Goal: Information Seeking & Learning: Learn about a topic

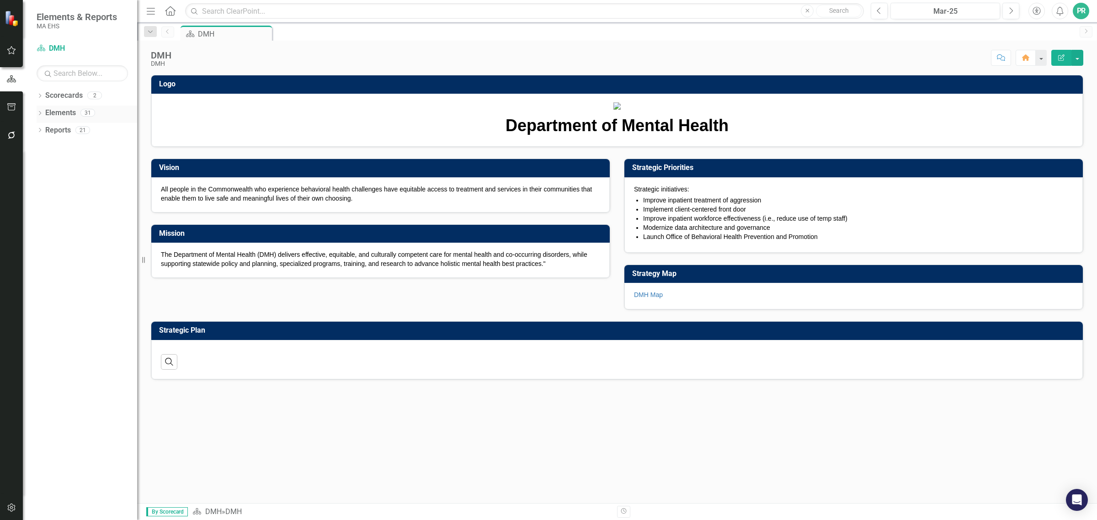
click at [42, 112] on icon "Dropdown" at bounding box center [40, 114] width 6 height 5
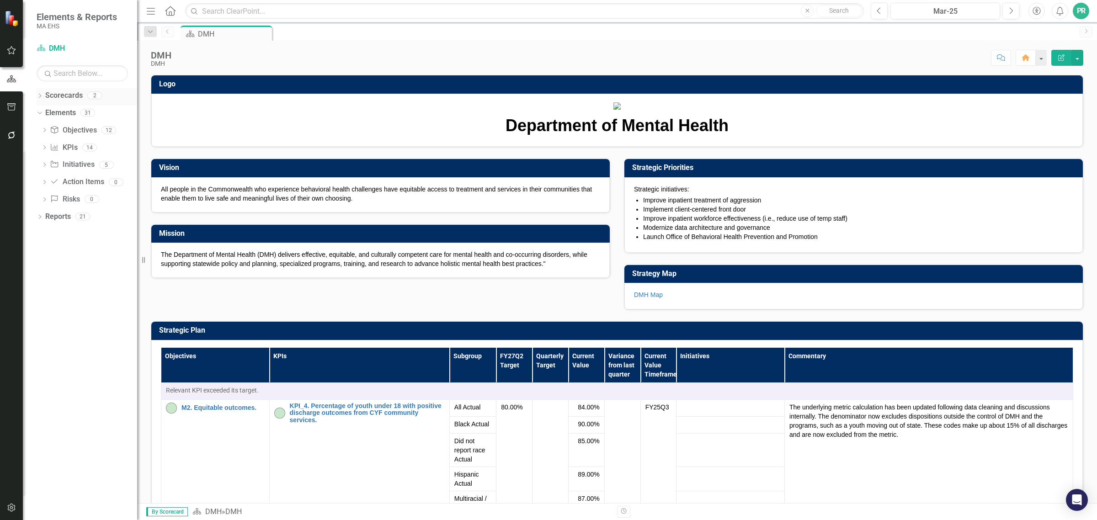
click at [39, 95] on icon "Dropdown" at bounding box center [40, 96] width 6 height 5
click at [45, 115] on icon "Dropdown" at bounding box center [44, 112] width 7 height 5
click at [65, 132] on link "DMH" at bounding box center [98, 130] width 78 height 11
click at [69, 184] on link "KPI KPIs" at bounding box center [63, 182] width 27 height 11
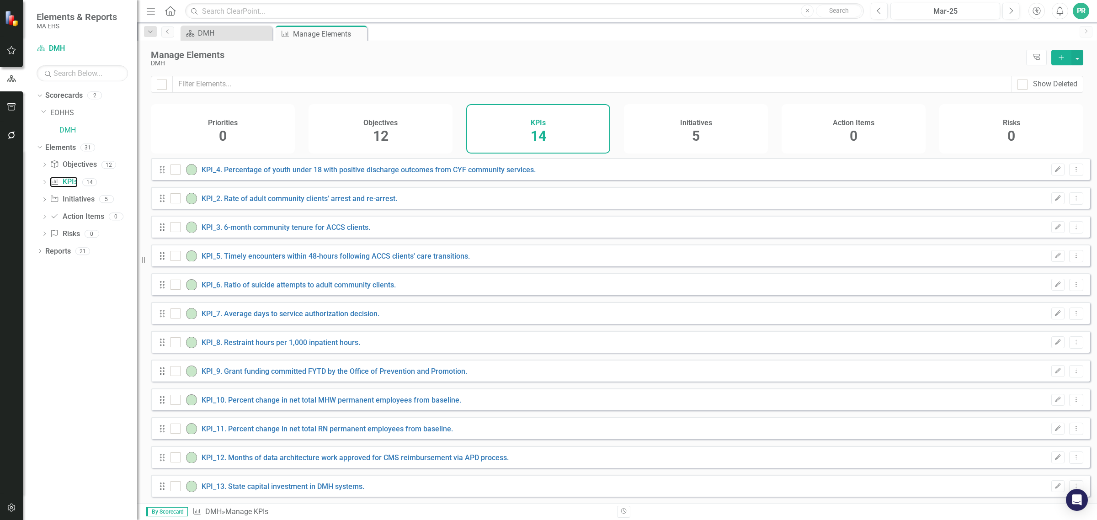
checkbox input "false"
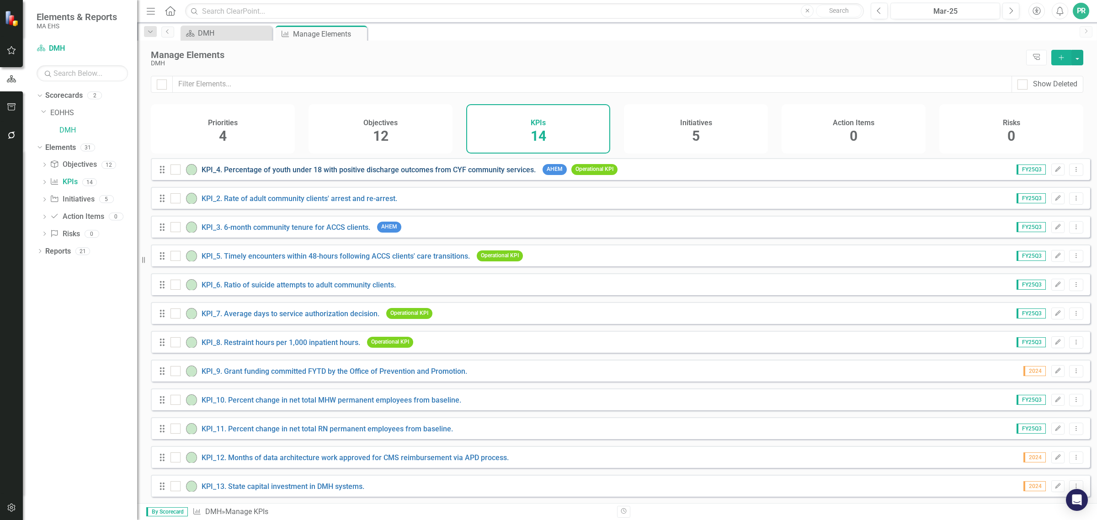
click at [333, 174] on link "KPI_4. Percentage of youth under 18 with positive discharge outcomes from CYF c…" at bounding box center [369, 169] width 334 height 9
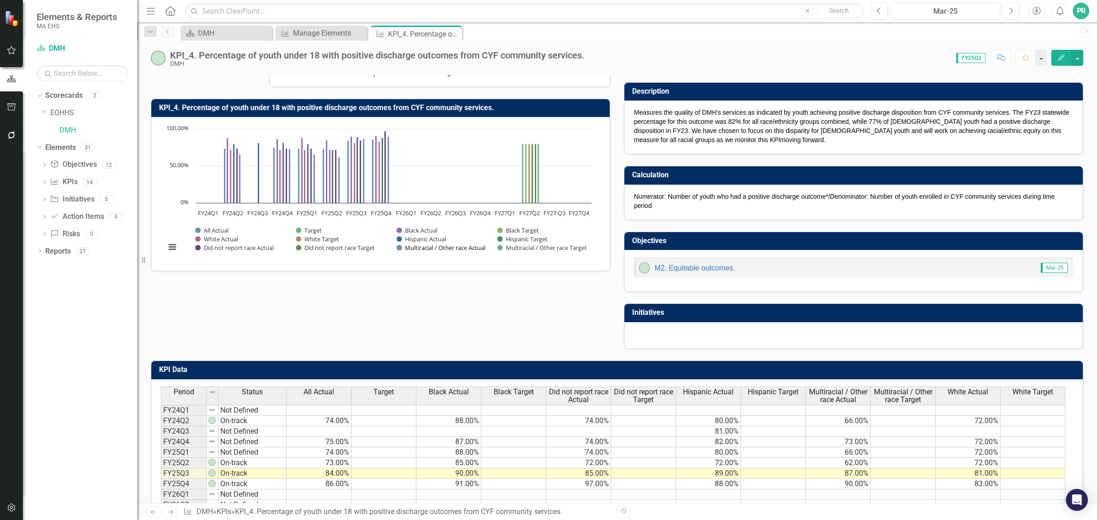
scroll to position [154, 0]
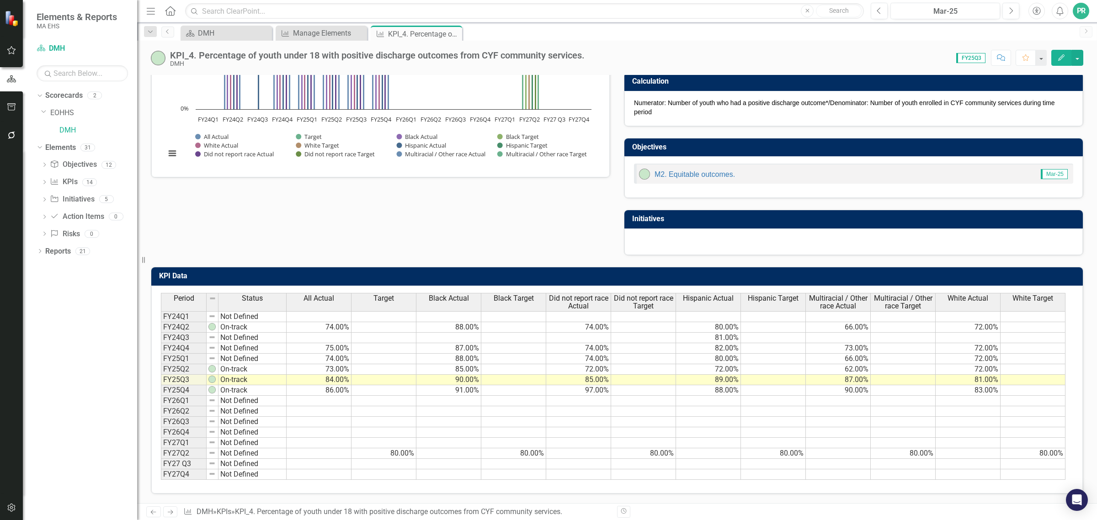
click at [317, 295] on span "All Actual" at bounding box center [319, 298] width 31 height 8
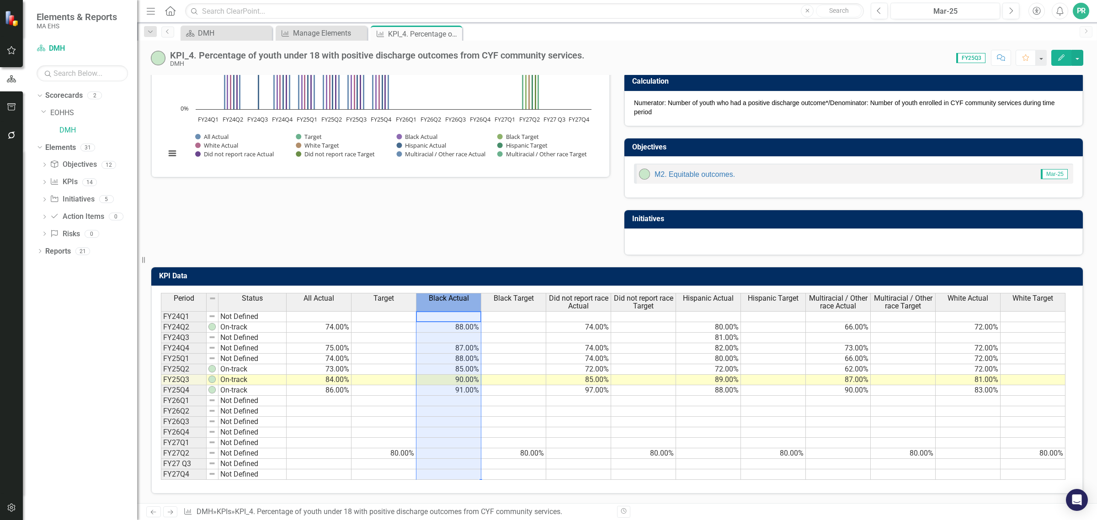
click at [460, 297] on th "Black Actual" at bounding box center [448, 302] width 65 height 18
click at [569, 295] on span "Did not report race Actual" at bounding box center [578, 302] width 61 height 16
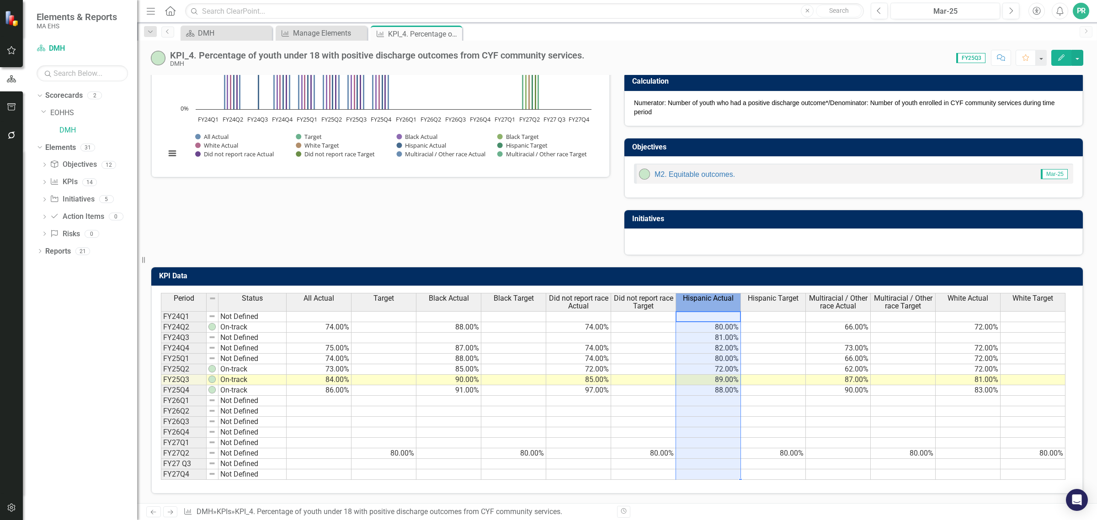
click at [702, 297] on th "Hispanic Actual" at bounding box center [708, 302] width 65 height 18
click at [823, 294] on span "Multiracial / Other race Actual" at bounding box center [838, 302] width 61 height 16
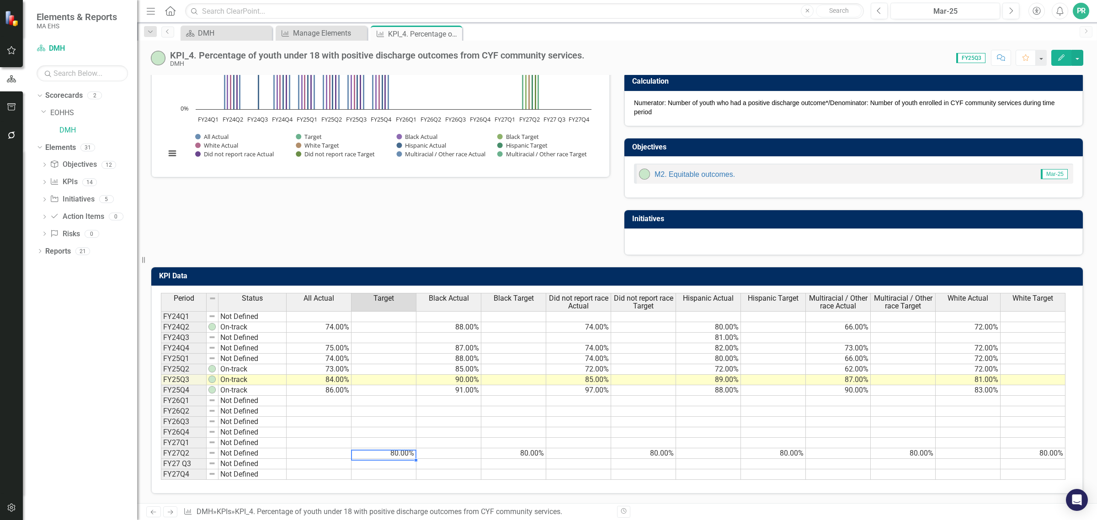
click at [398, 451] on td "80.00%" at bounding box center [384, 453] width 65 height 11
click at [526, 295] on span "Black Target" at bounding box center [514, 298] width 40 height 8
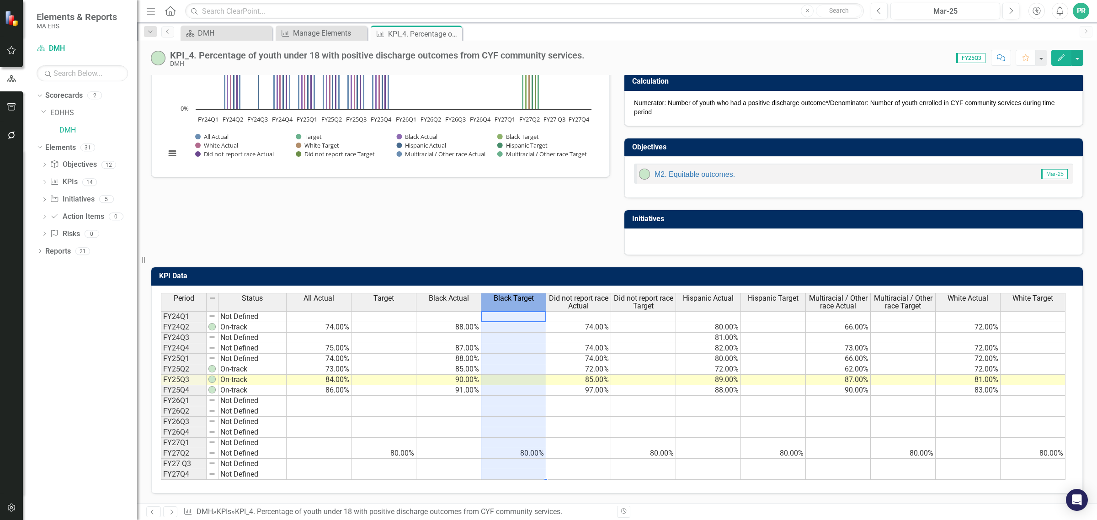
click at [394, 452] on td "80.00%" at bounding box center [384, 453] width 65 height 11
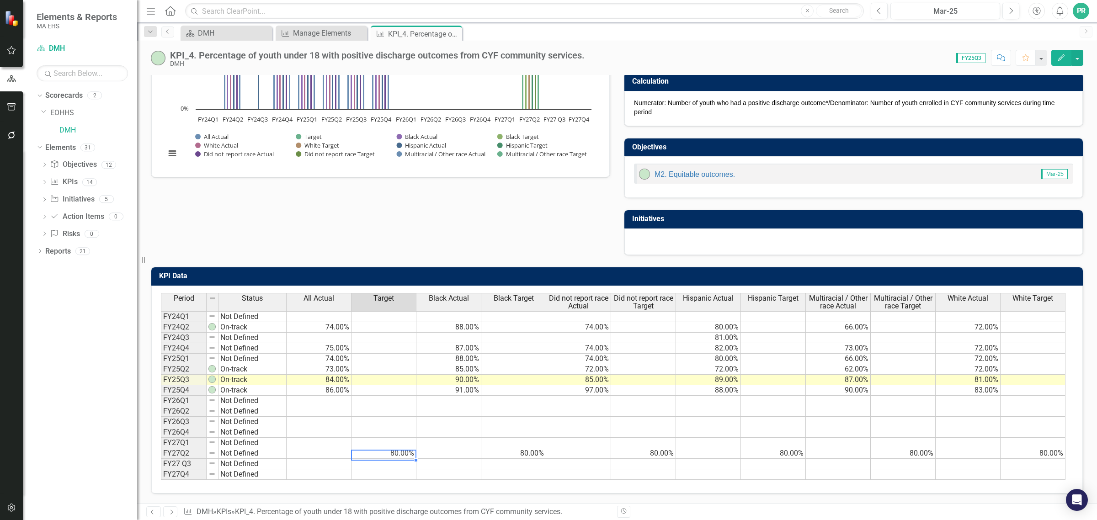
click at [519, 448] on td "80.00%" at bounding box center [513, 453] width 65 height 11
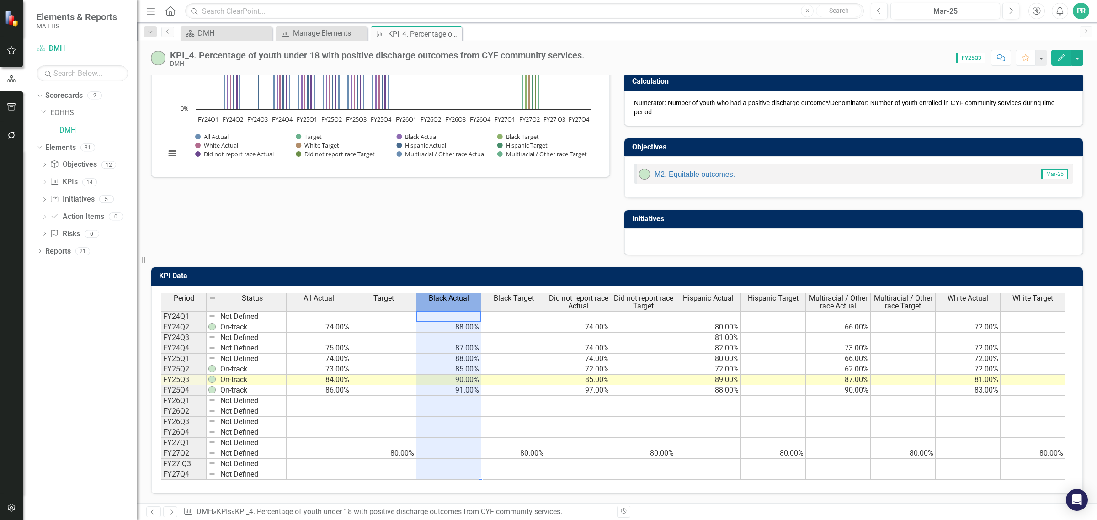
click at [456, 295] on span "Black Actual" at bounding box center [449, 298] width 40 height 8
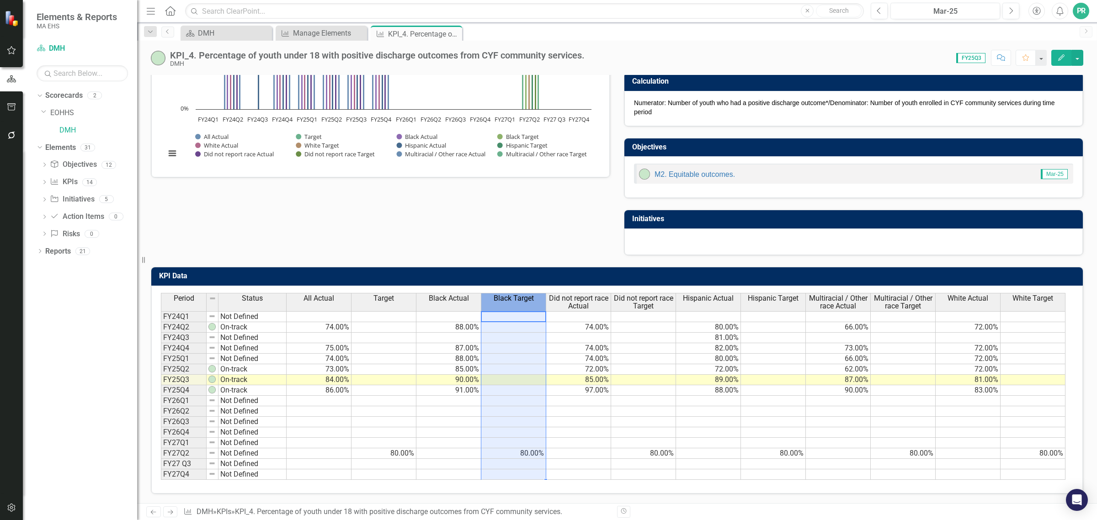
click at [515, 294] on span "Black Target" at bounding box center [514, 298] width 40 height 8
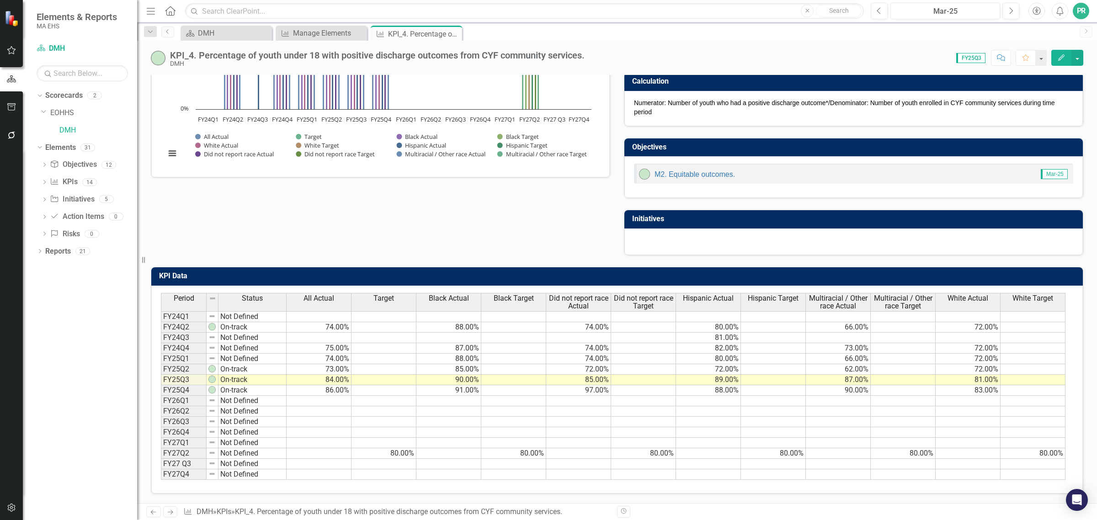
click at [496, 200] on div "Polarity High Commentary Mar-25 The underlying metric calculation has been upda…" at bounding box center [617, 87] width 946 height 337
click at [184, 385] on td "FY25Q4" at bounding box center [184, 390] width 46 height 11
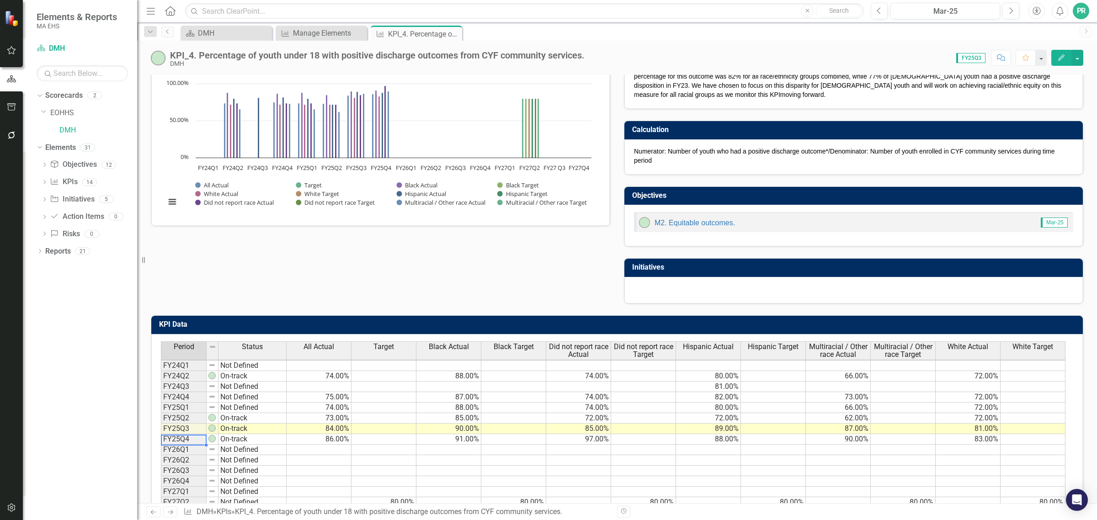
scroll to position [1, 0]
click at [325, 453] on td at bounding box center [319, 450] width 65 height 11
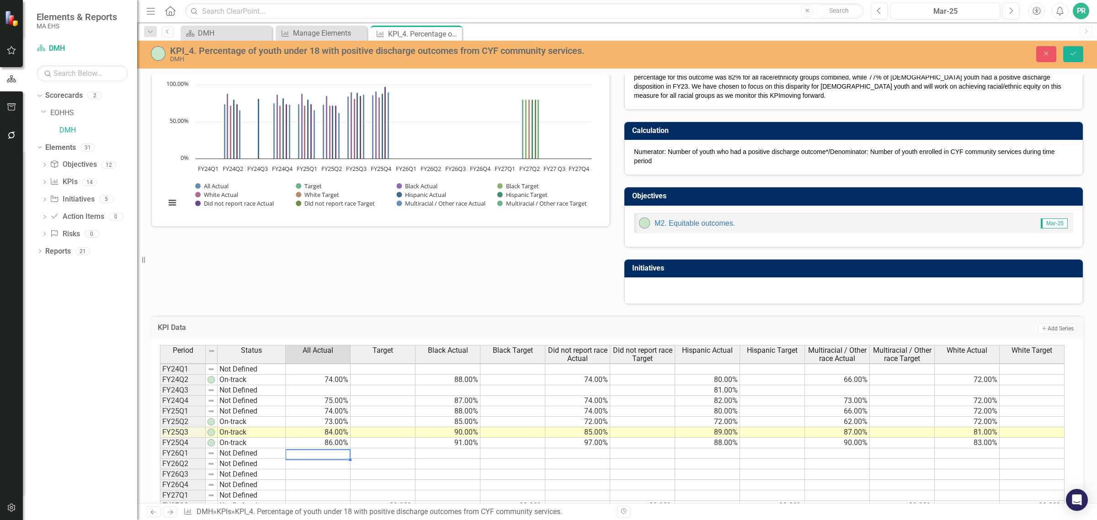
type textarea "44"
click at [326, 286] on div "Polarity High Commentary Mar-25 The underlying metric calculation has been upda…" at bounding box center [617, 136] width 946 height 337
click at [204, 268] on div "Polarity High Commentary Mar-25 The underlying metric calculation has been upda…" at bounding box center [617, 136] width 946 height 337
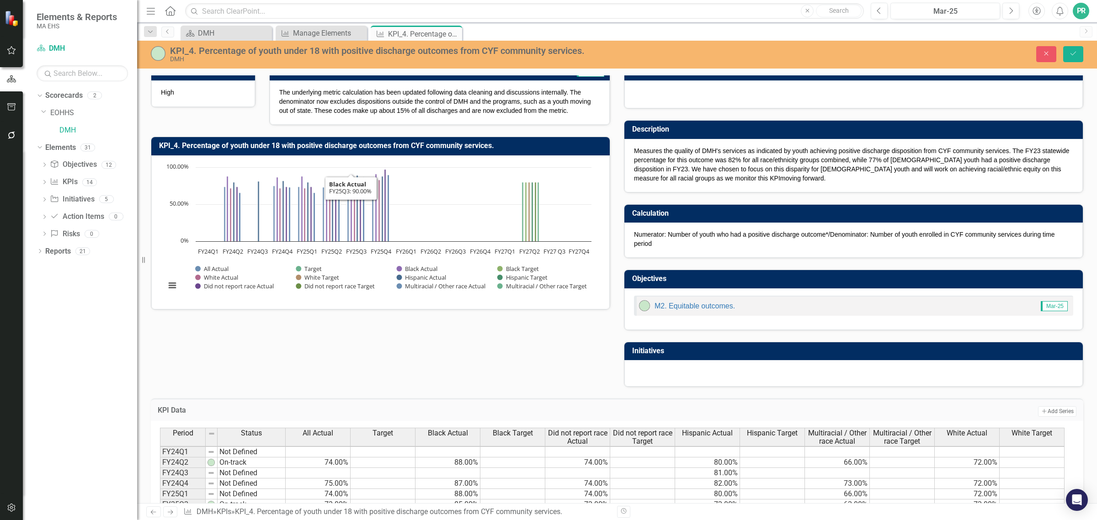
scroll to position [0, 0]
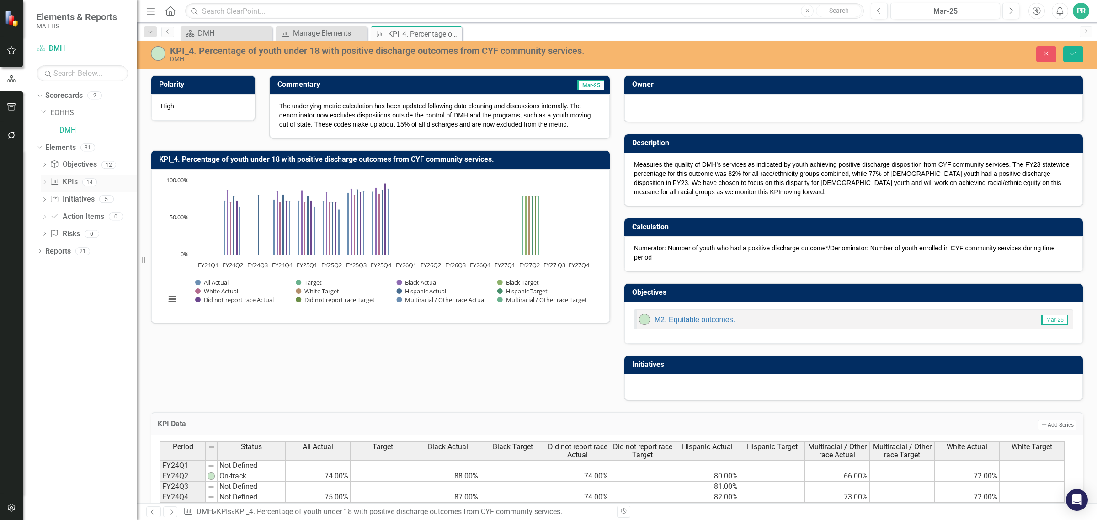
click at [45, 186] on div "Dropdown" at bounding box center [44, 184] width 6 height 8
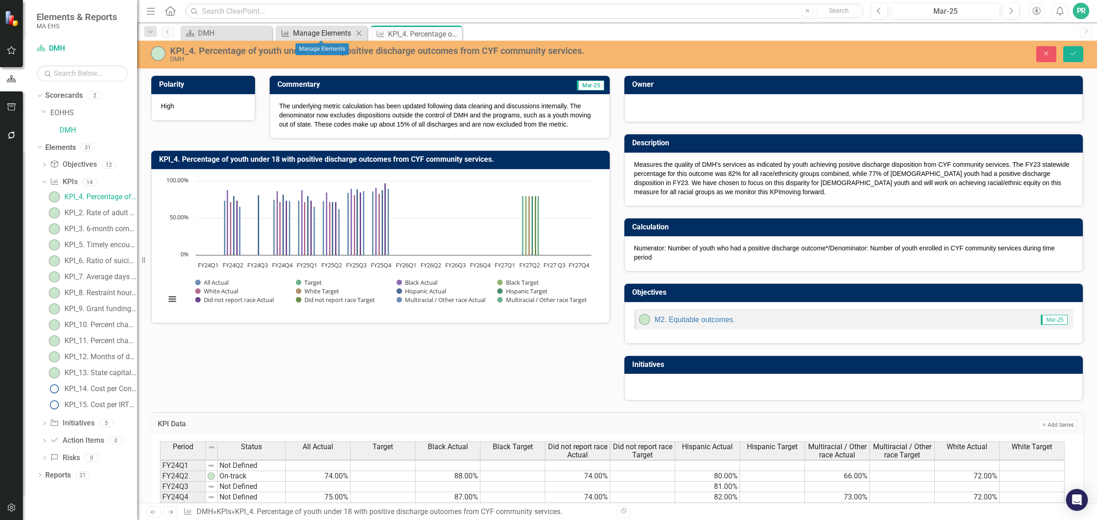
click at [330, 34] on div "Manage Elements" at bounding box center [323, 32] width 60 height 11
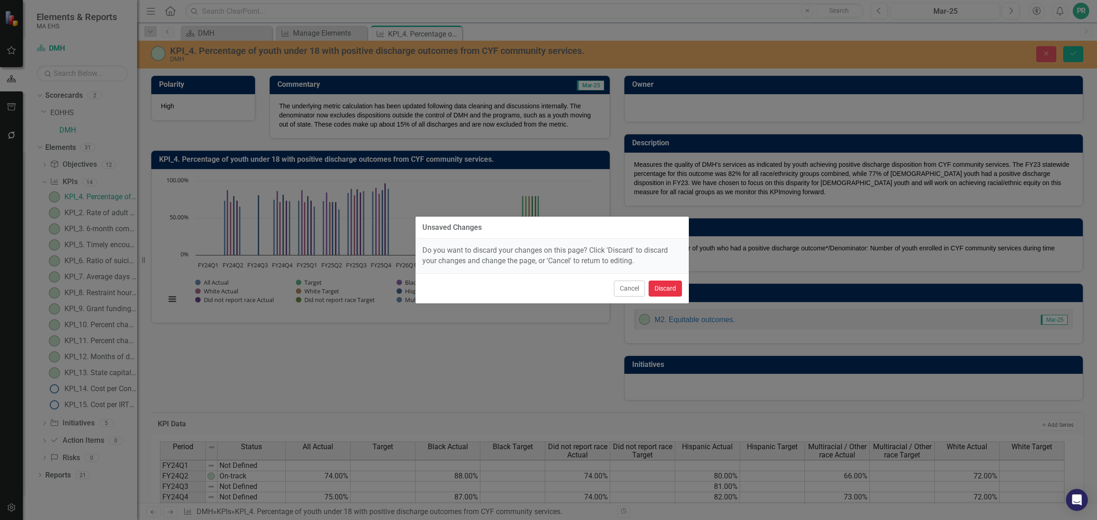
click at [659, 289] on button "Discard" at bounding box center [665, 289] width 33 height 16
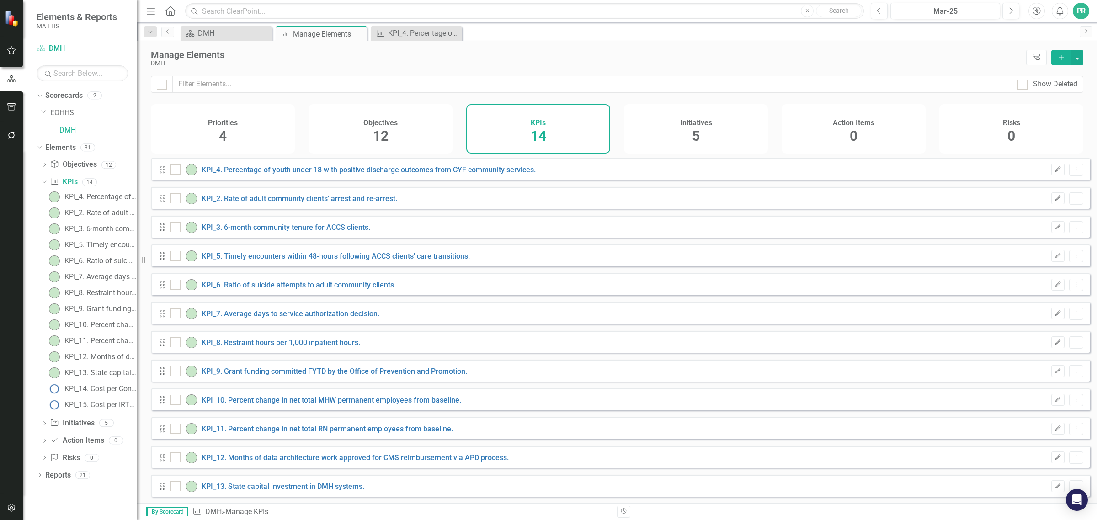
checkbox input "false"
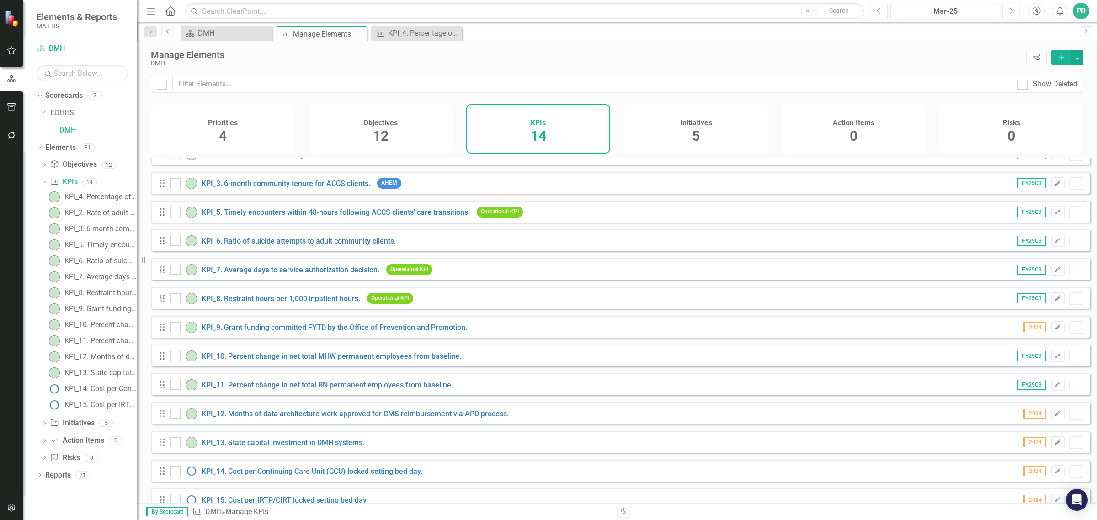
scroll to position [57, 0]
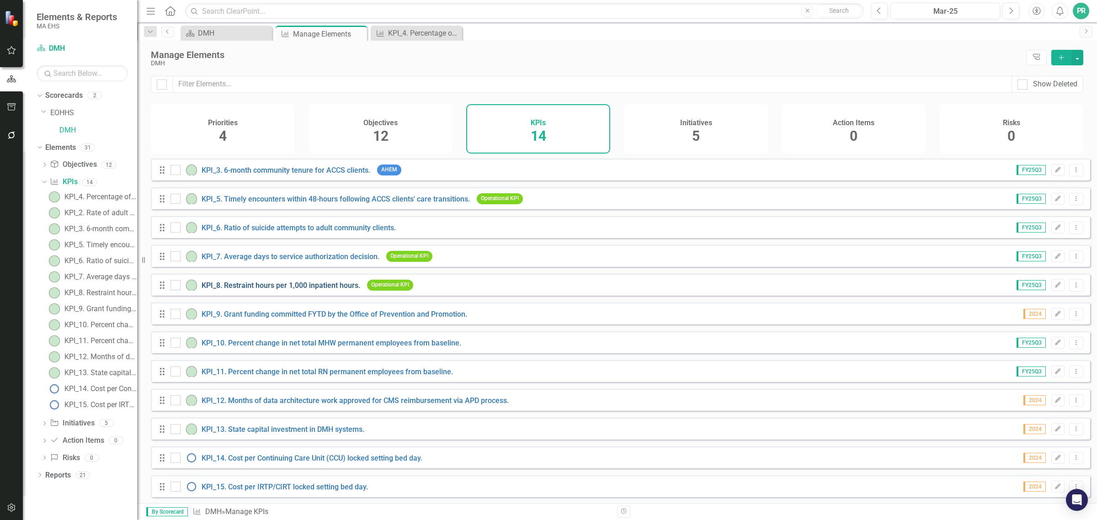
click at [237, 290] on link "KPI_8. Restraint hours per 1,000 inpatient hours." at bounding box center [281, 285] width 159 height 9
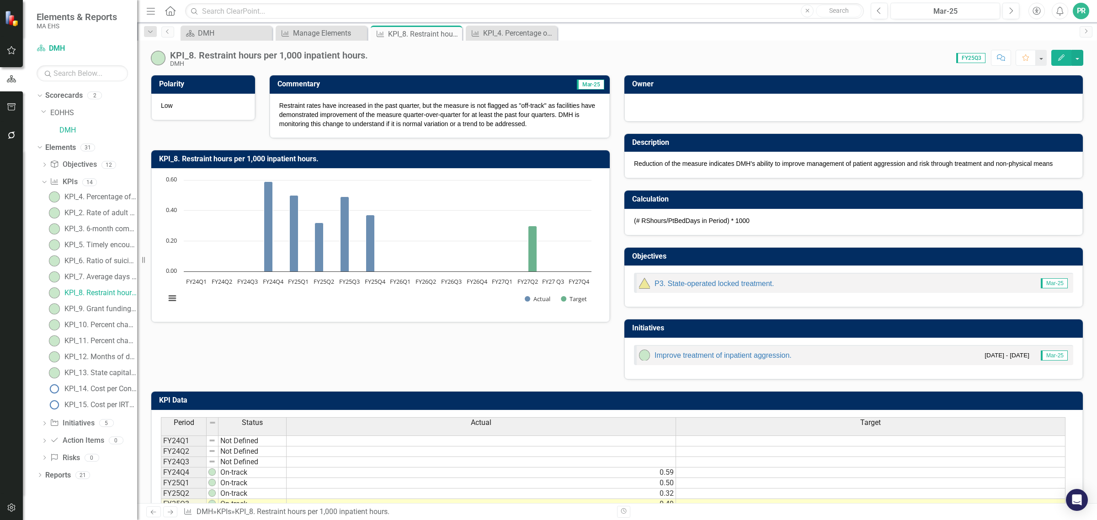
scroll to position [57, 0]
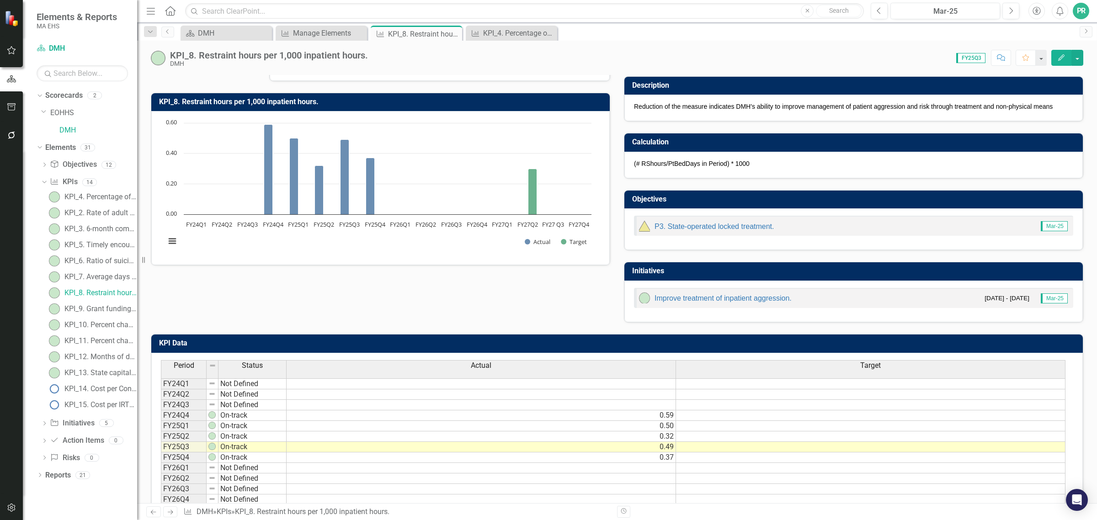
click at [288, 308] on div "Polarity Low Commentary Mar-25 Restraint rates have increased in the past quart…" at bounding box center [617, 164] width 946 height 316
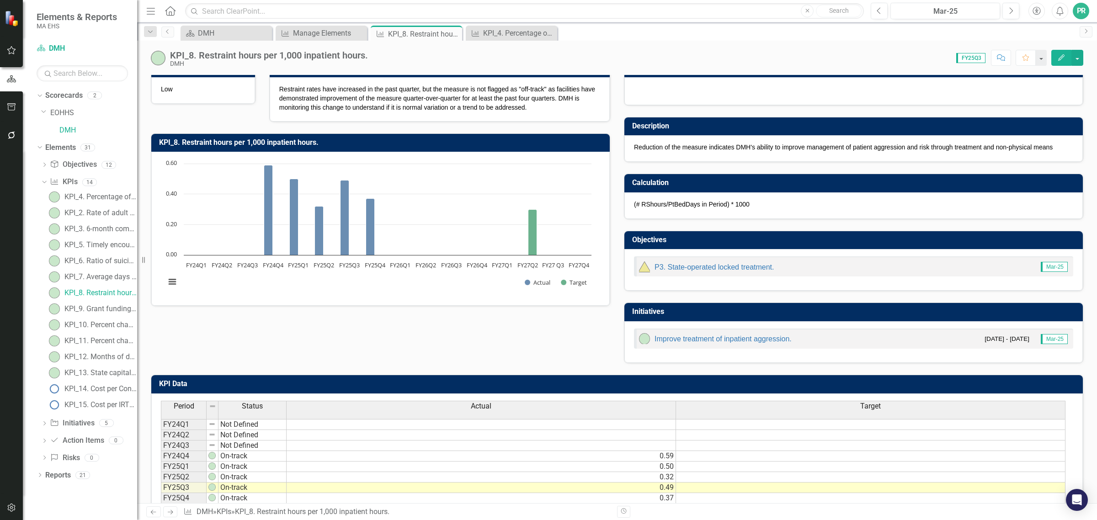
scroll to position [0, 0]
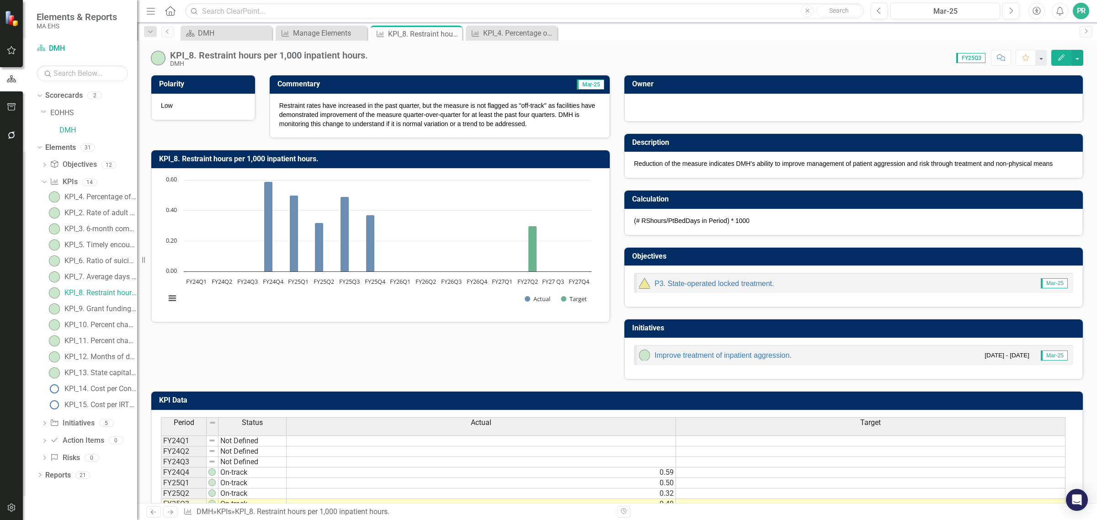
click at [327, 119] on p "Restraint rates have increased in the past quarter, but the measure is not flag…" at bounding box center [439, 114] width 321 height 27
click at [100, 389] on div "KPI_14. Cost per Continuing Care Unit (CCU) locked setting bed day." at bounding box center [100, 389] width 73 height 8
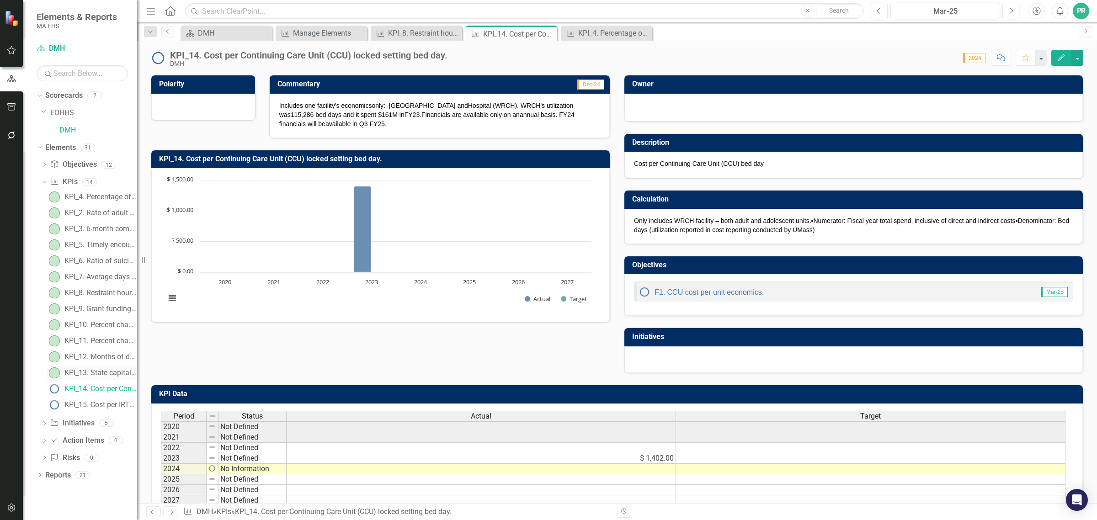
click at [105, 374] on div "KPI_13. State capital investment in DMH systems." at bounding box center [100, 373] width 73 height 8
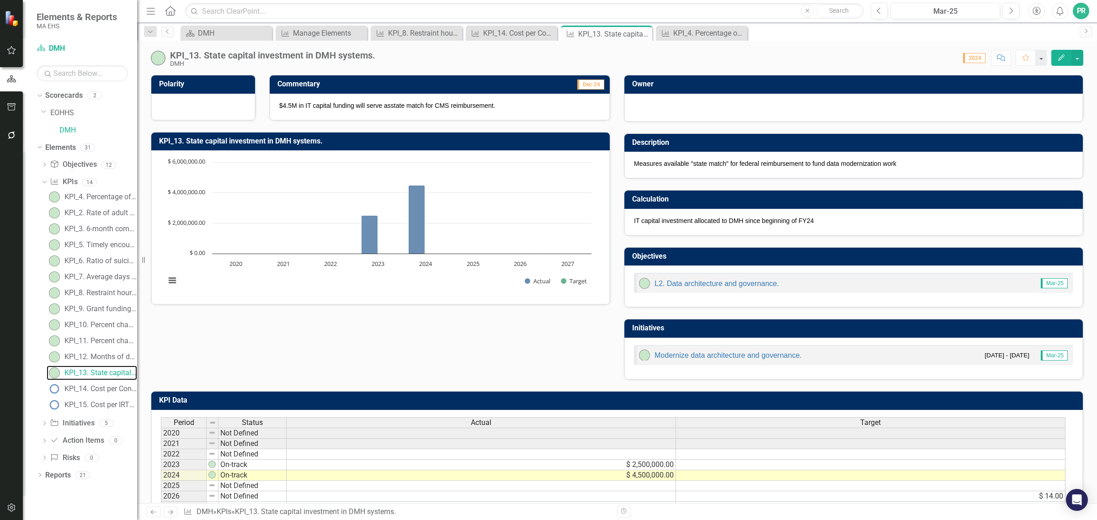
scroll to position [42, 0]
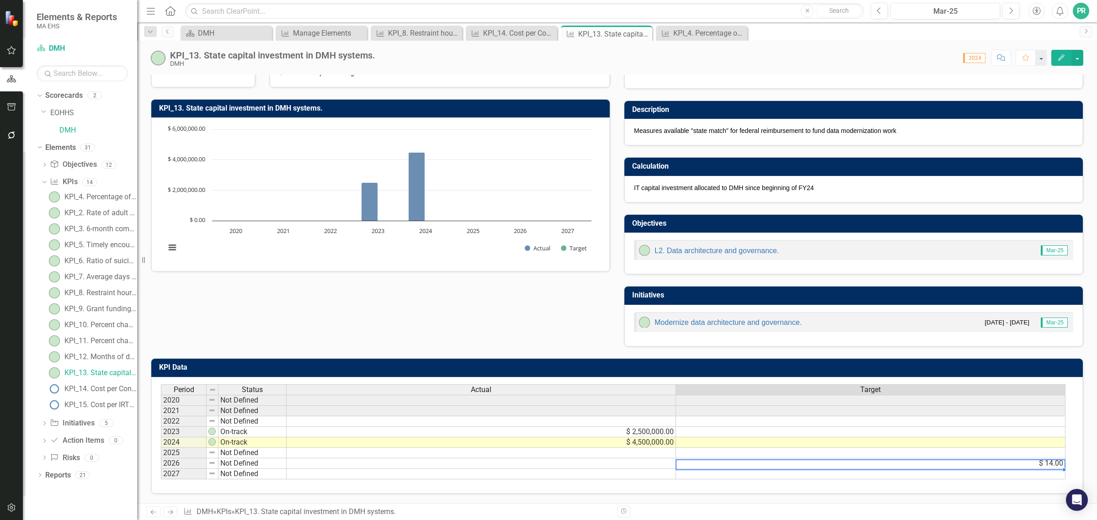
click at [1029, 460] on td "$ 14.00" at bounding box center [870, 464] width 389 height 11
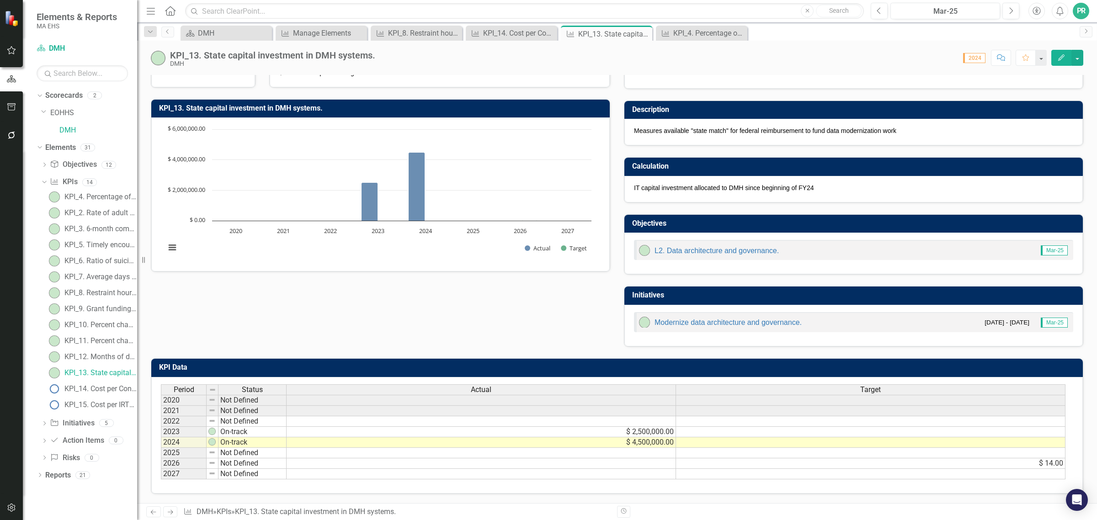
click at [293, 318] on div "Polarity Commentary Dec-24 $4.5M in IT capital funding will serve as state matc…" at bounding box center [617, 189] width 946 height 316
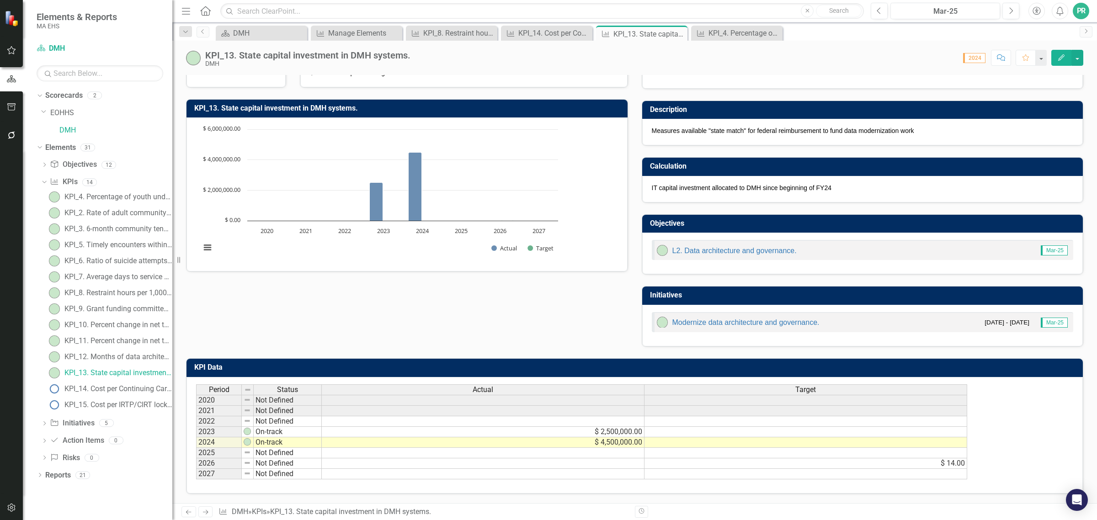
drag, startPoint x: 137, startPoint y: 335, endPoint x: 172, endPoint y: 341, distance: 35.8
click at [172, 341] on div "Resize" at bounding box center [175, 260] width 7 height 520
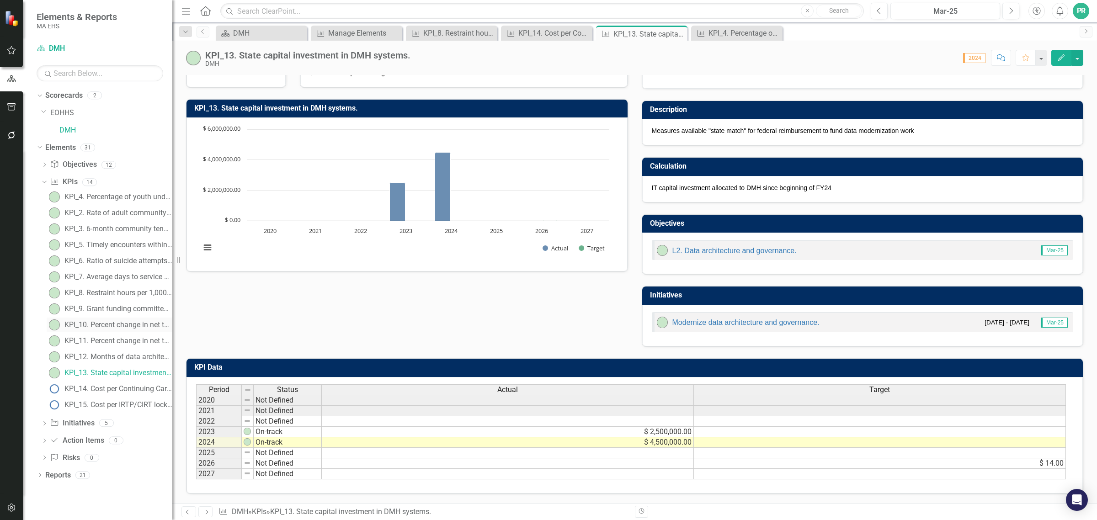
click at [119, 325] on div "KPI_10. Percent change in net total MHW permanent employees from baseline." at bounding box center [118, 325] width 108 height 8
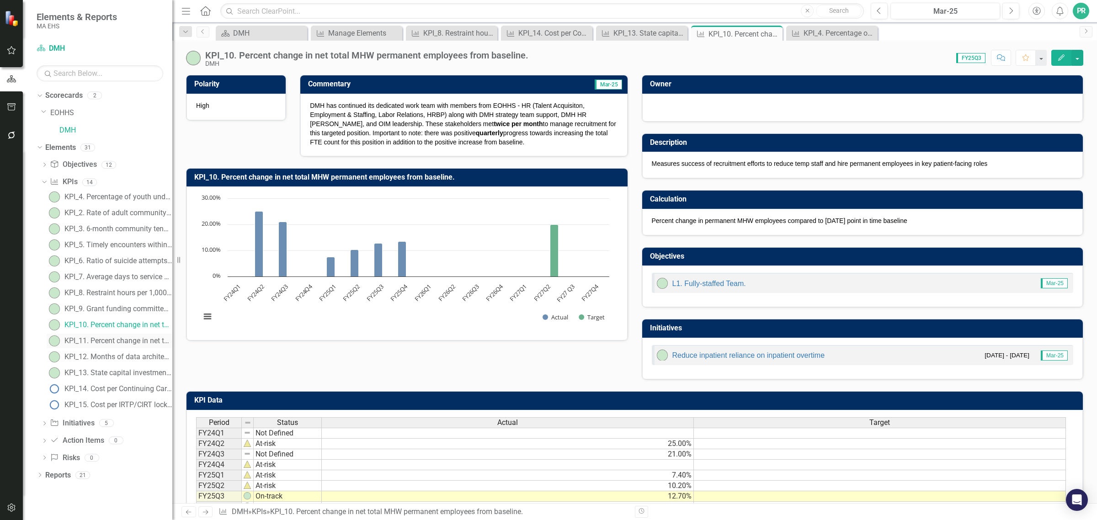
click at [136, 341] on div "KPI_11. Percent change in net total RN permanent employees from baseline." at bounding box center [118, 341] width 108 height 8
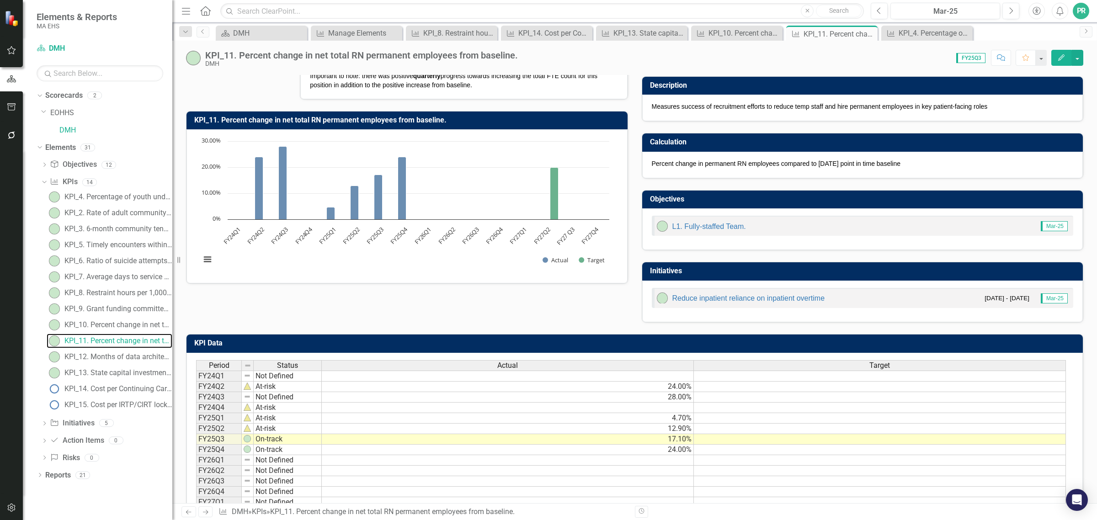
scroll to position [114, 0]
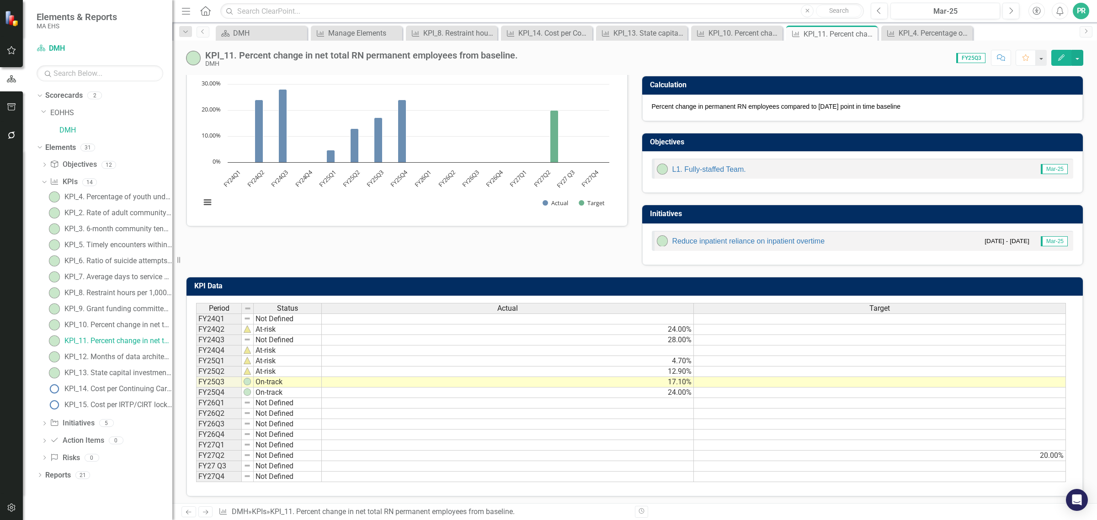
click at [403, 256] on div "Polarity High Commentary Mar-25 DMH has continued dedicated work team with memb…" at bounding box center [634, 107] width 911 height 316
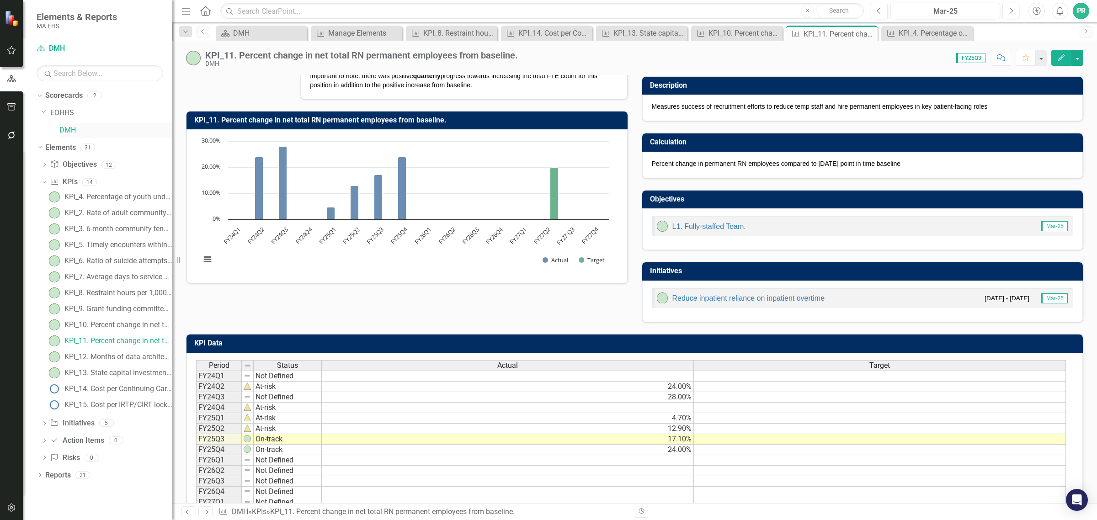
click at [75, 127] on link "DMH" at bounding box center [115, 130] width 113 height 11
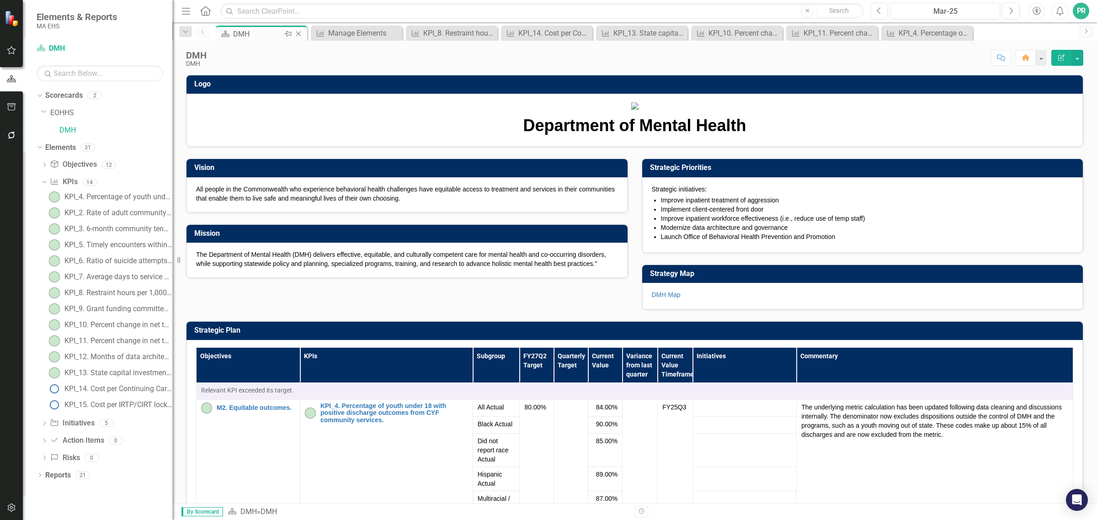
click at [258, 35] on div "DMH" at bounding box center [257, 33] width 49 height 11
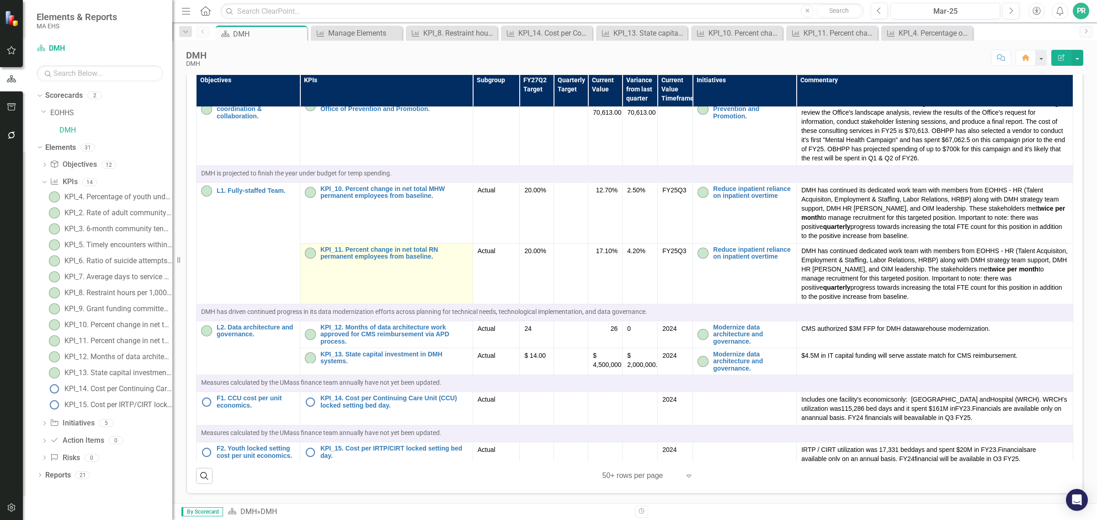
scroll to position [371, 0]
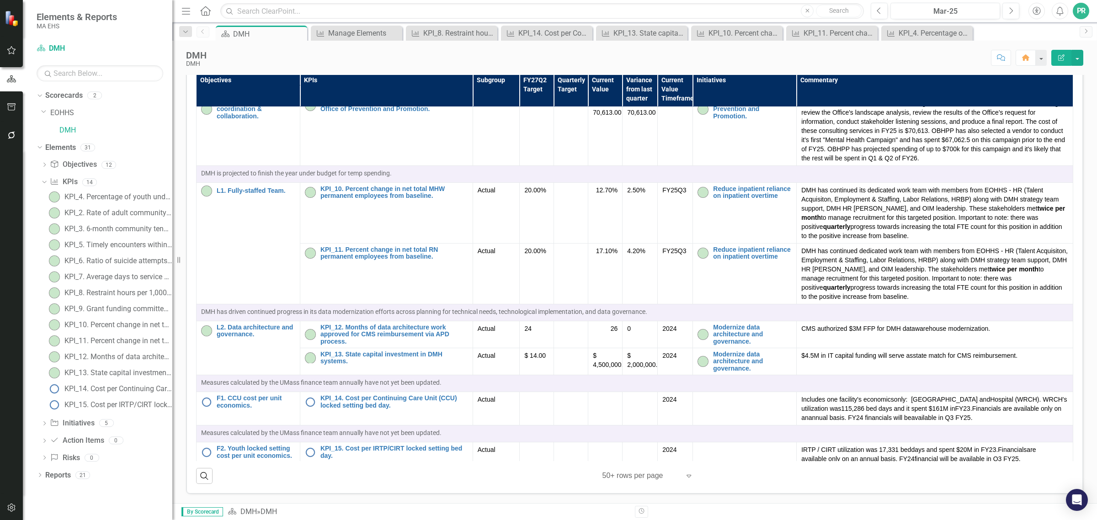
click at [200, 511] on span "By Scorecard" at bounding box center [202, 511] width 42 height 9
click at [46, 456] on div "Dropdown" at bounding box center [44, 459] width 6 height 8
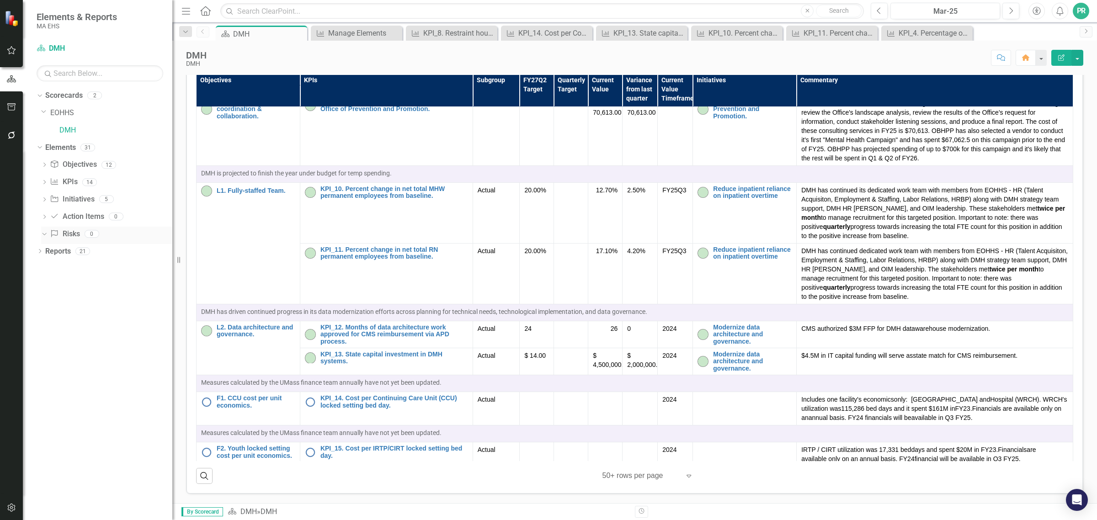
click at [69, 239] on link "Risk Risks" at bounding box center [65, 234] width 30 height 11
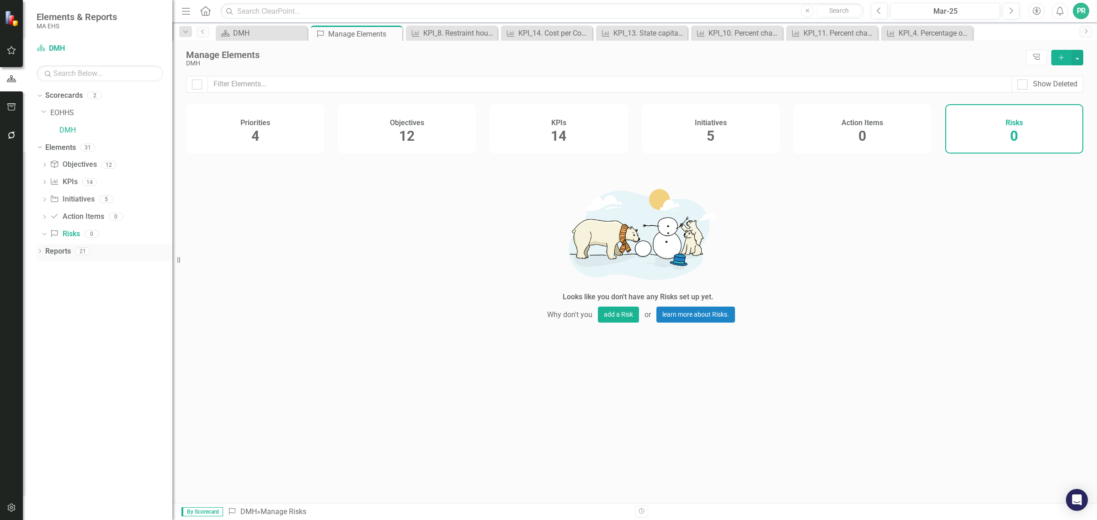
click at [42, 254] on icon "Dropdown" at bounding box center [40, 252] width 6 height 5
click at [76, 296] on div "DMH Strategy Highlights" at bounding box center [110, 300] width 124 height 8
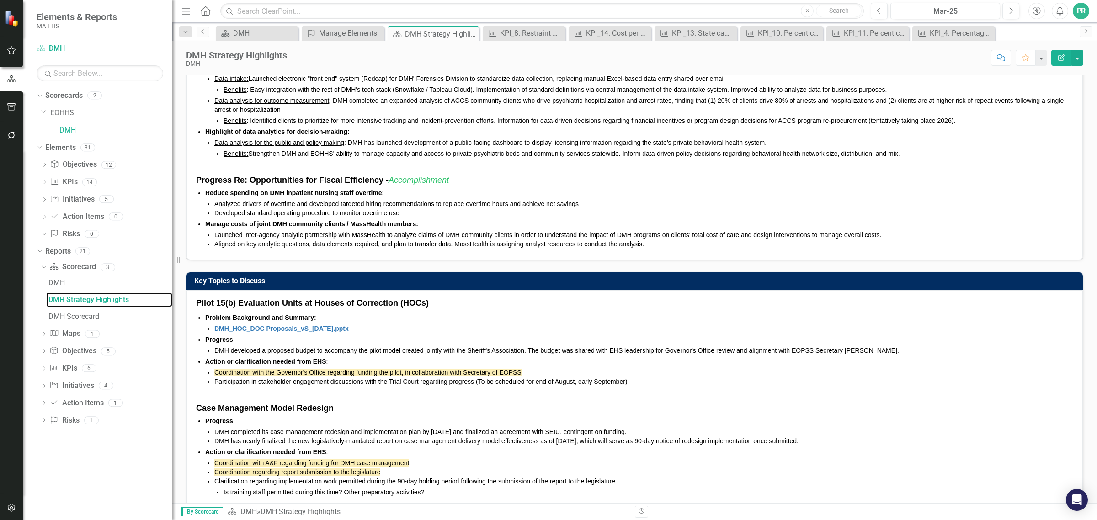
scroll to position [52, 0]
